Goal: Navigation & Orientation: Find specific page/section

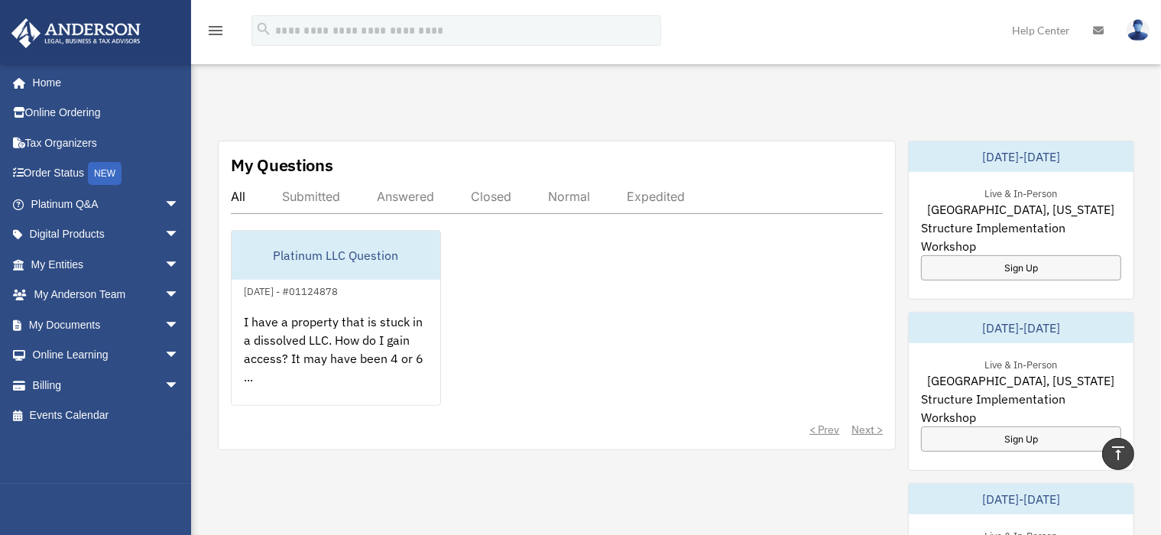
scroll to position [532, 0]
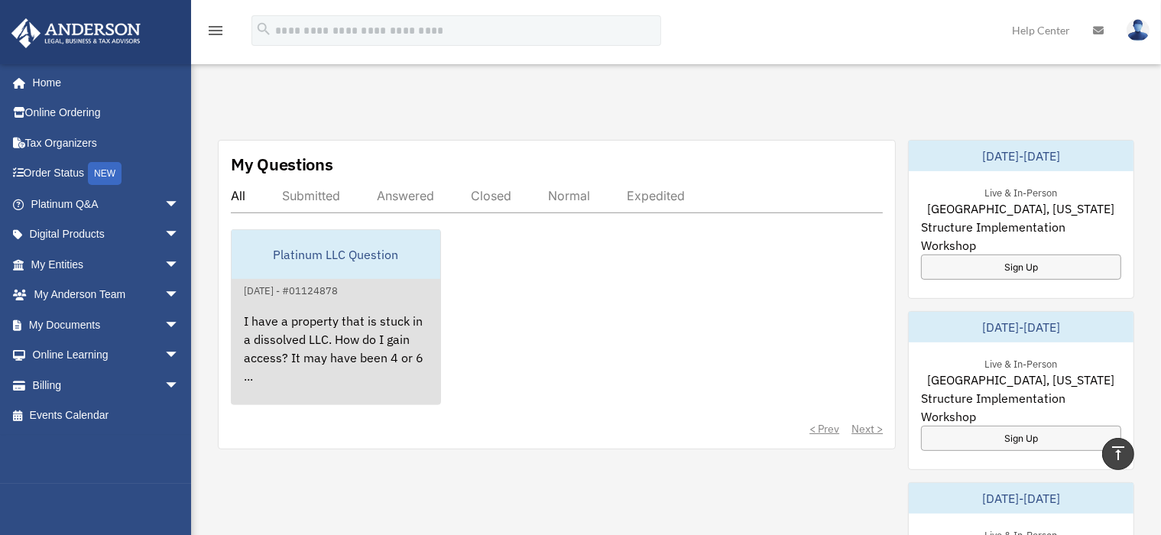
click at [254, 357] on div "I have a property that is stuck in a dissolved LLC. How do I gain access? It ma…" at bounding box center [336, 359] width 209 height 119
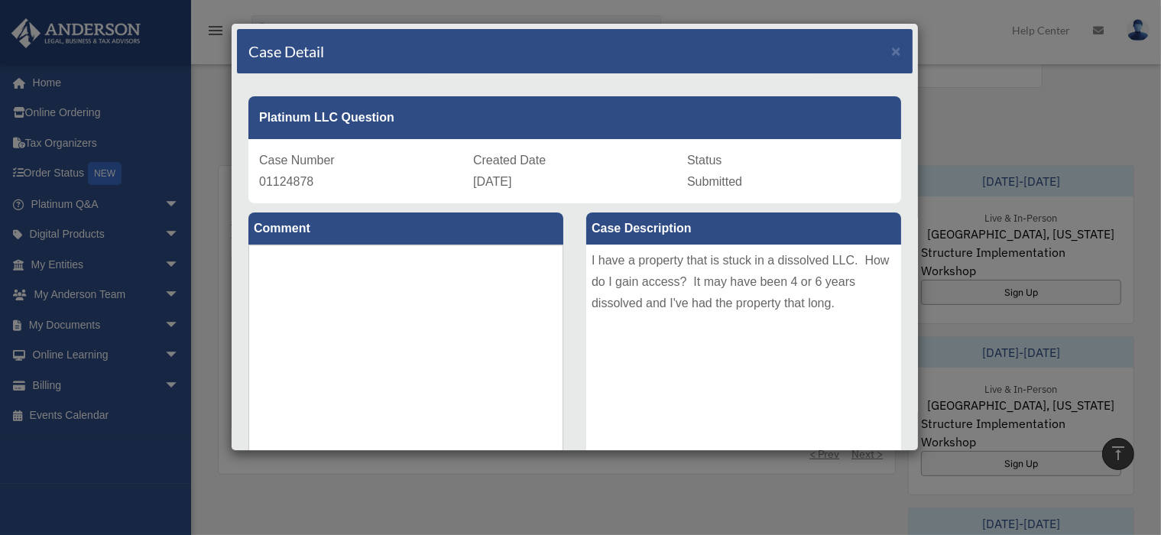
scroll to position [506, 0]
click at [891, 51] on span "×" at bounding box center [896, 51] width 10 height 18
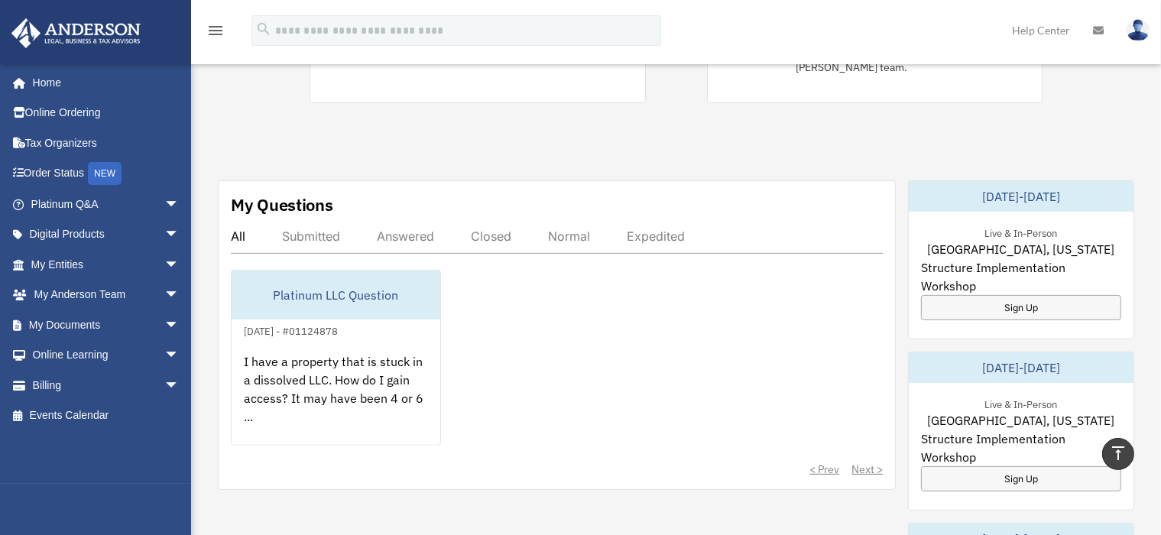
scroll to position [483, 0]
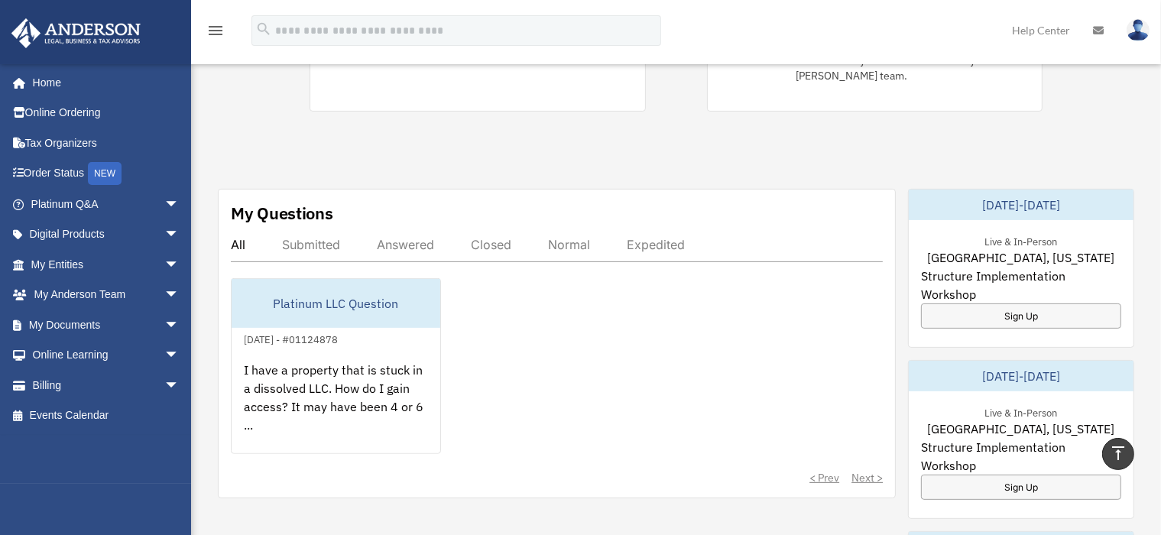
click at [407, 237] on div "Answered" at bounding box center [405, 244] width 57 height 15
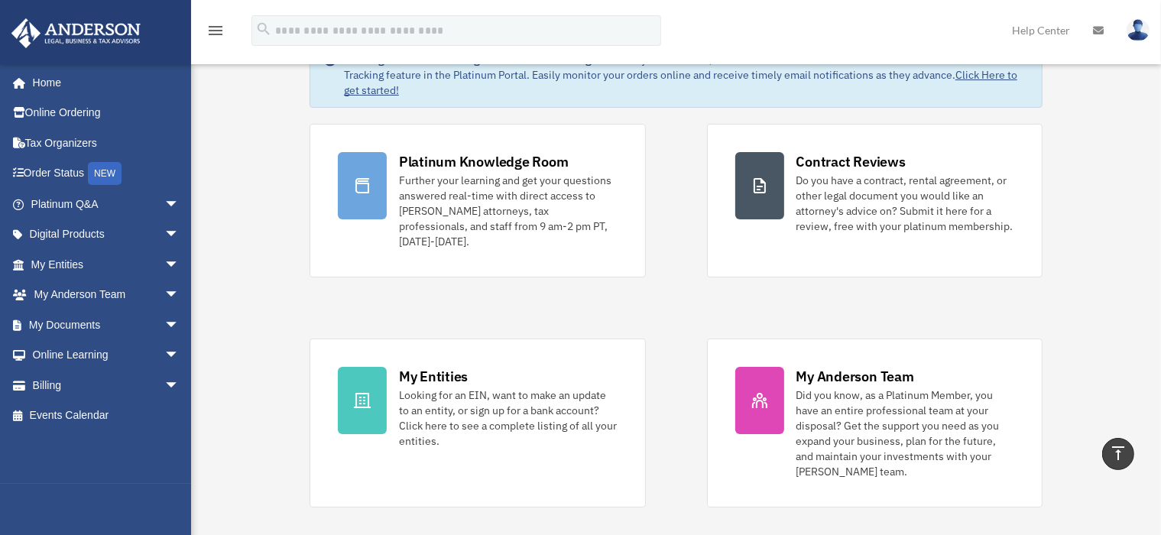
scroll to position [0, 0]
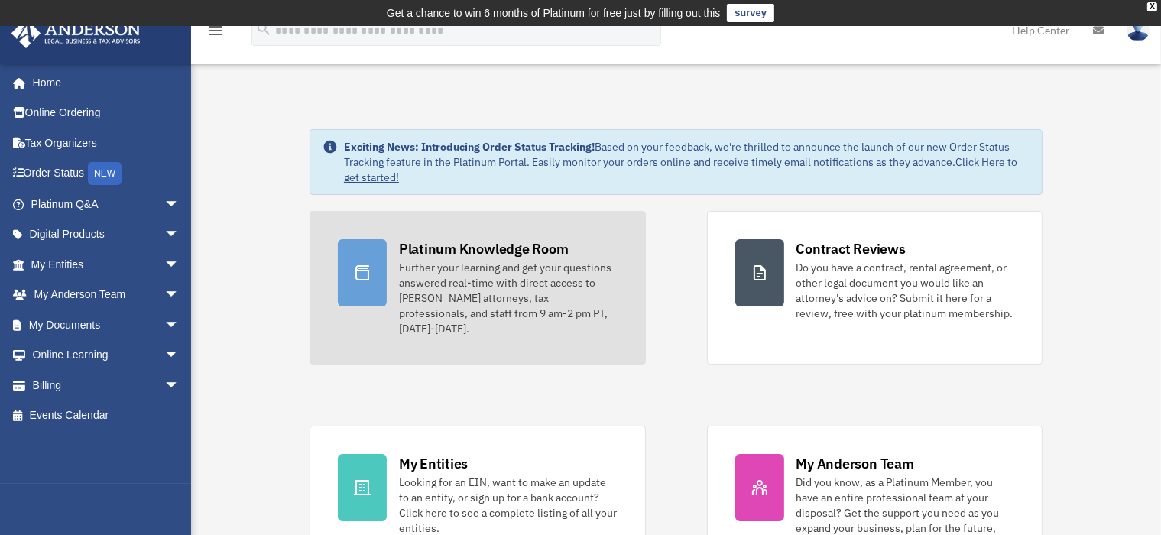
click at [525, 272] on div "Further your learning and get your questions answered real-time with direct acc…" at bounding box center [508, 298] width 219 height 76
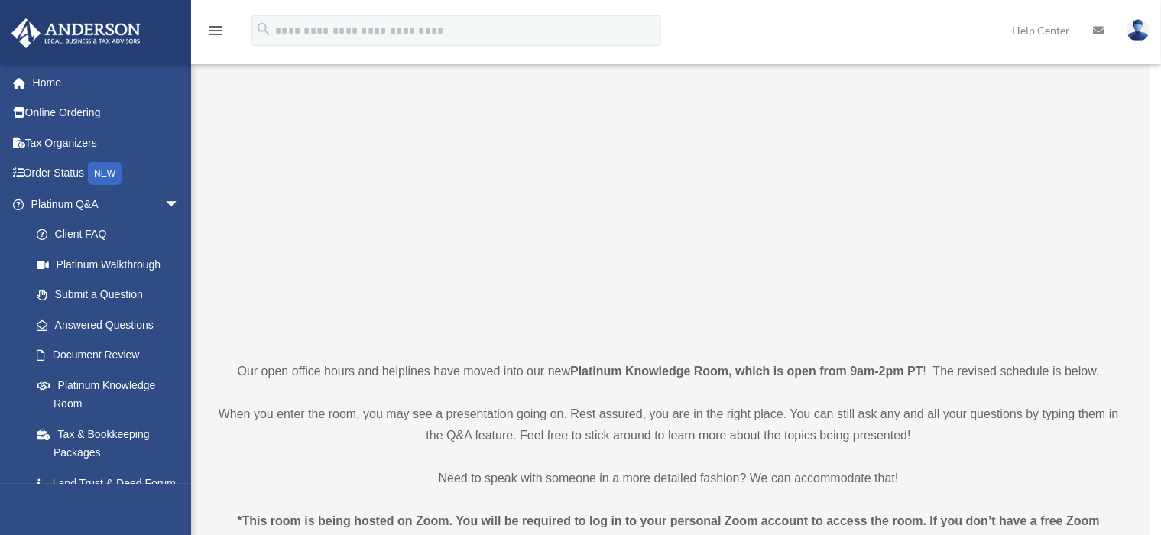
scroll to position [133, 0]
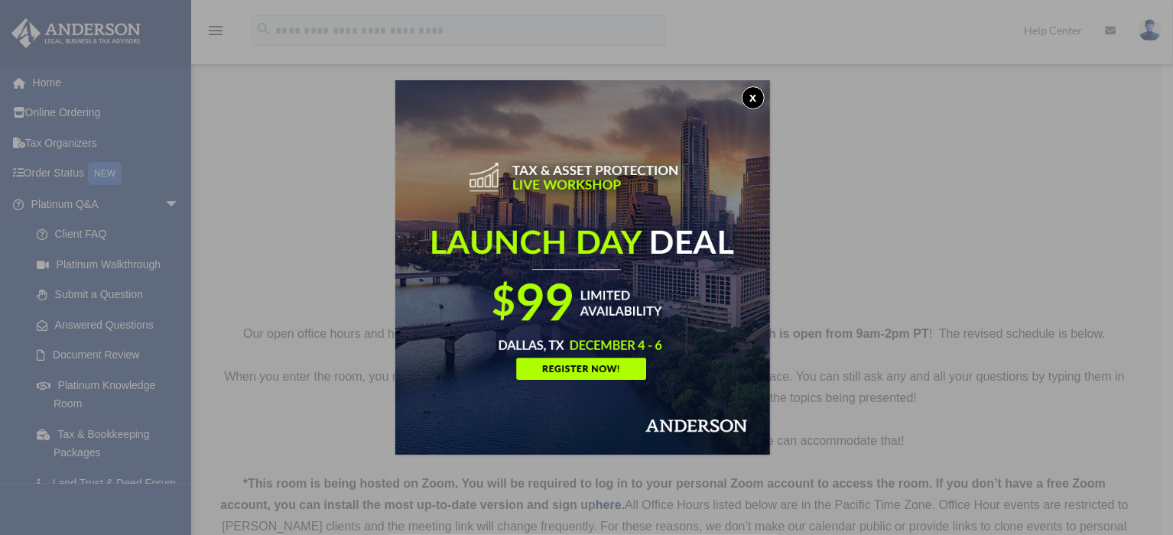
click at [764, 92] on button "x" at bounding box center [752, 97] width 23 height 23
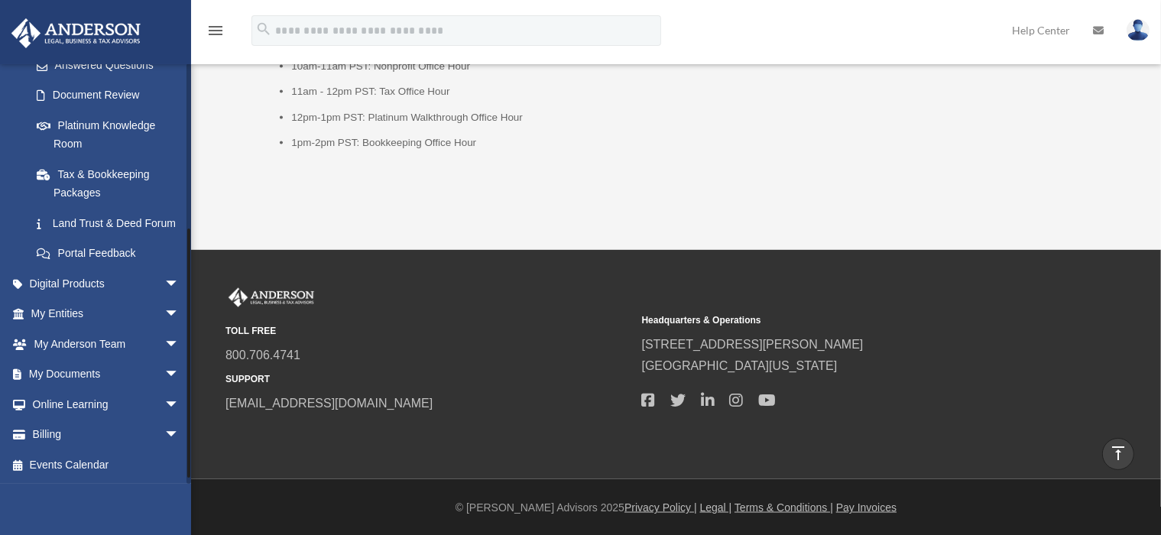
scroll to position [277, 0]
drag, startPoint x: 187, startPoint y: 287, endPoint x: 193, endPoint y: 492, distance: 204.2
click at [122, 319] on link "My Entities arrow_drop_down" at bounding box center [107, 314] width 192 height 31
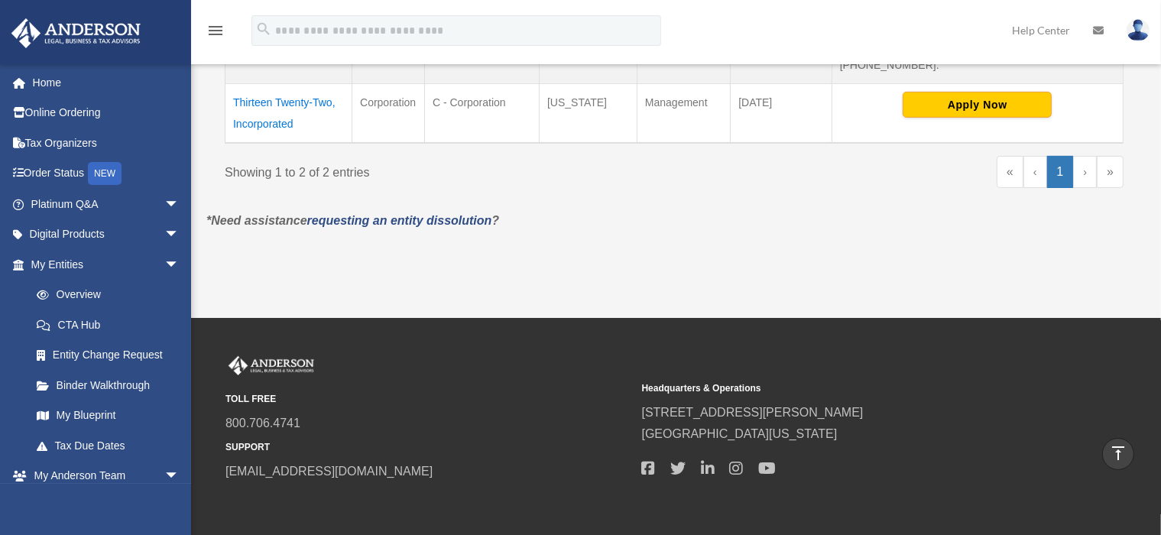
scroll to position [503, 0]
